Goal: Check status

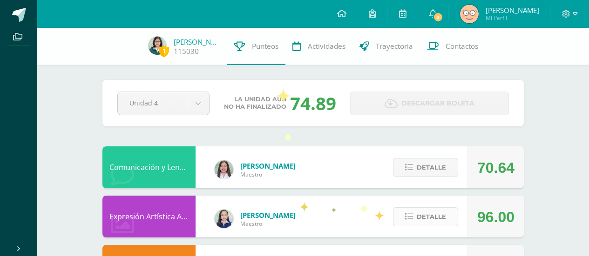
click at [403, 219] on button "Detalle" at bounding box center [425, 217] width 65 height 19
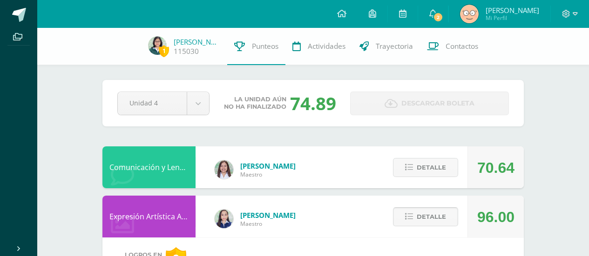
click at [403, 219] on button "Detalle" at bounding box center [425, 217] width 65 height 19
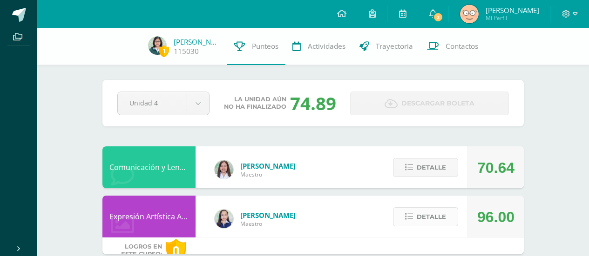
click at [403, 219] on button "Detalle" at bounding box center [425, 217] width 65 height 19
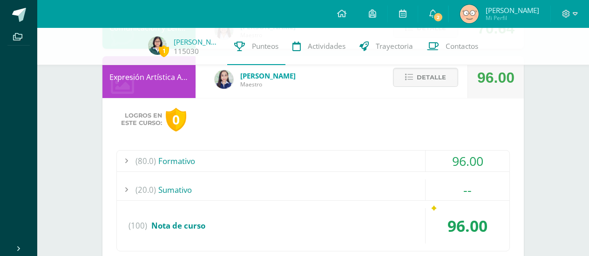
scroll to position [47, 0]
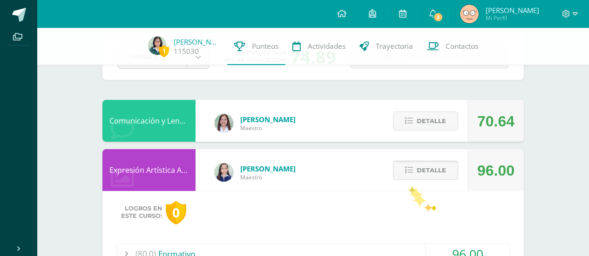
click at [407, 165] on button "Detalle" at bounding box center [425, 170] width 65 height 19
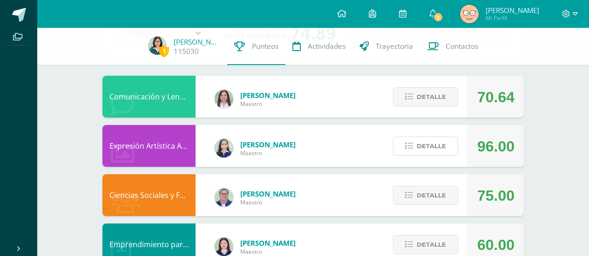
scroll to position [73, 0]
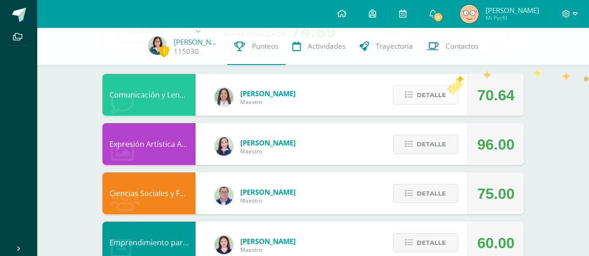
click at [442, 90] on span "Detalle" at bounding box center [431, 95] width 29 height 17
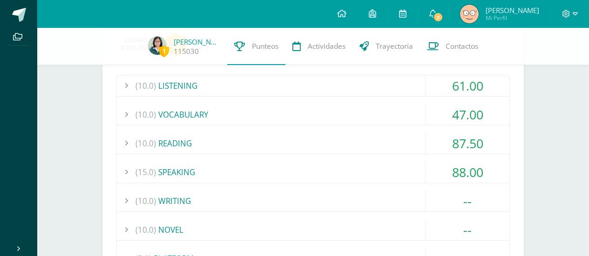
scroll to position [26, 0]
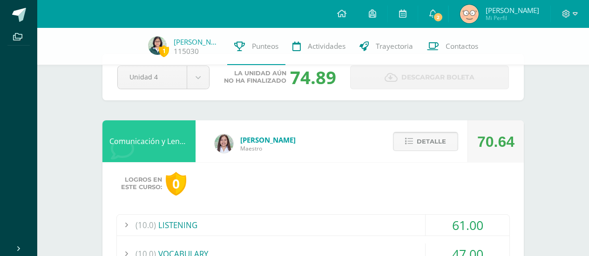
click at [413, 150] on button "Detalle" at bounding box center [425, 141] width 65 height 19
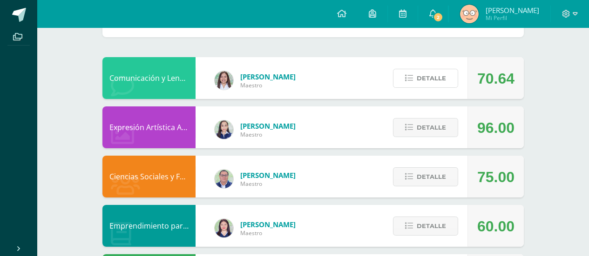
scroll to position [0, 0]
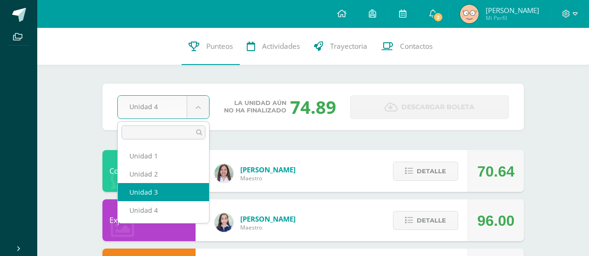
select select "Unidad 3"
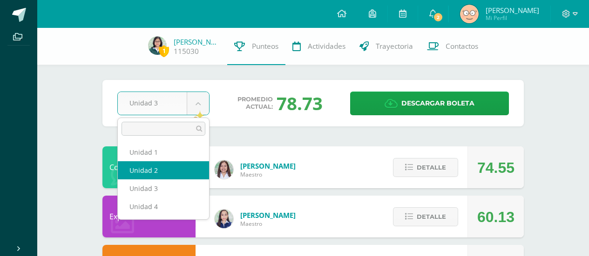
select select "Unidad 2"
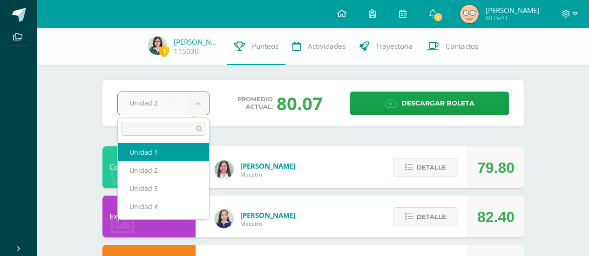
select select "Unidad 1"
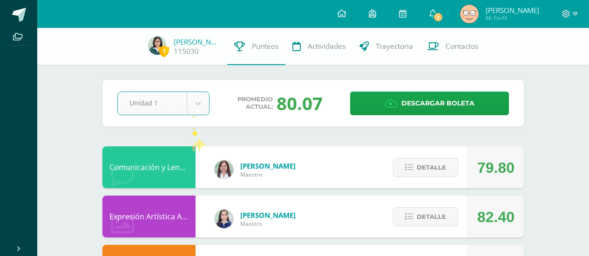
click at [191, 147] on div "Comunicación y Lenguaje, [GEOGRAPHIC_DATA]" at bounding box center [148, 168] width 93 height 42
select select "Unidad 4"
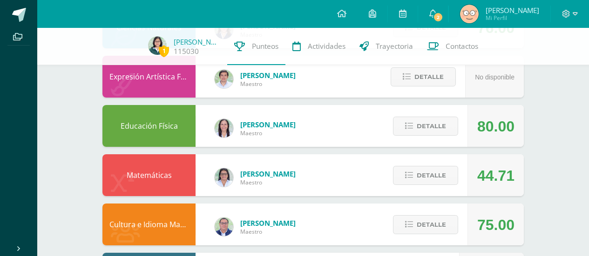
scroll to position [631, 0]
